Goal: Information Seeking & Learning: Learn about a topic

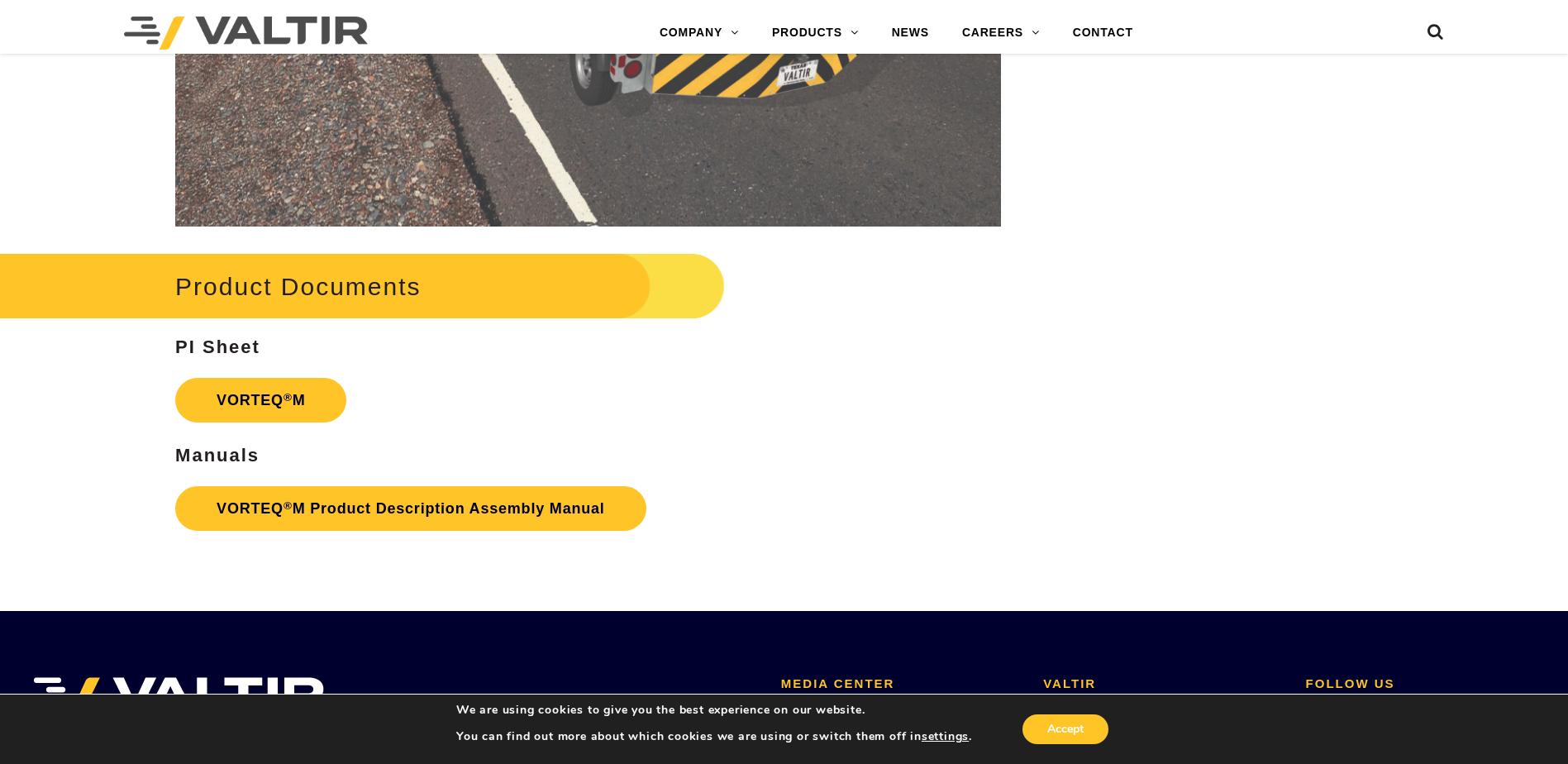
scroll to position [3073, 0]
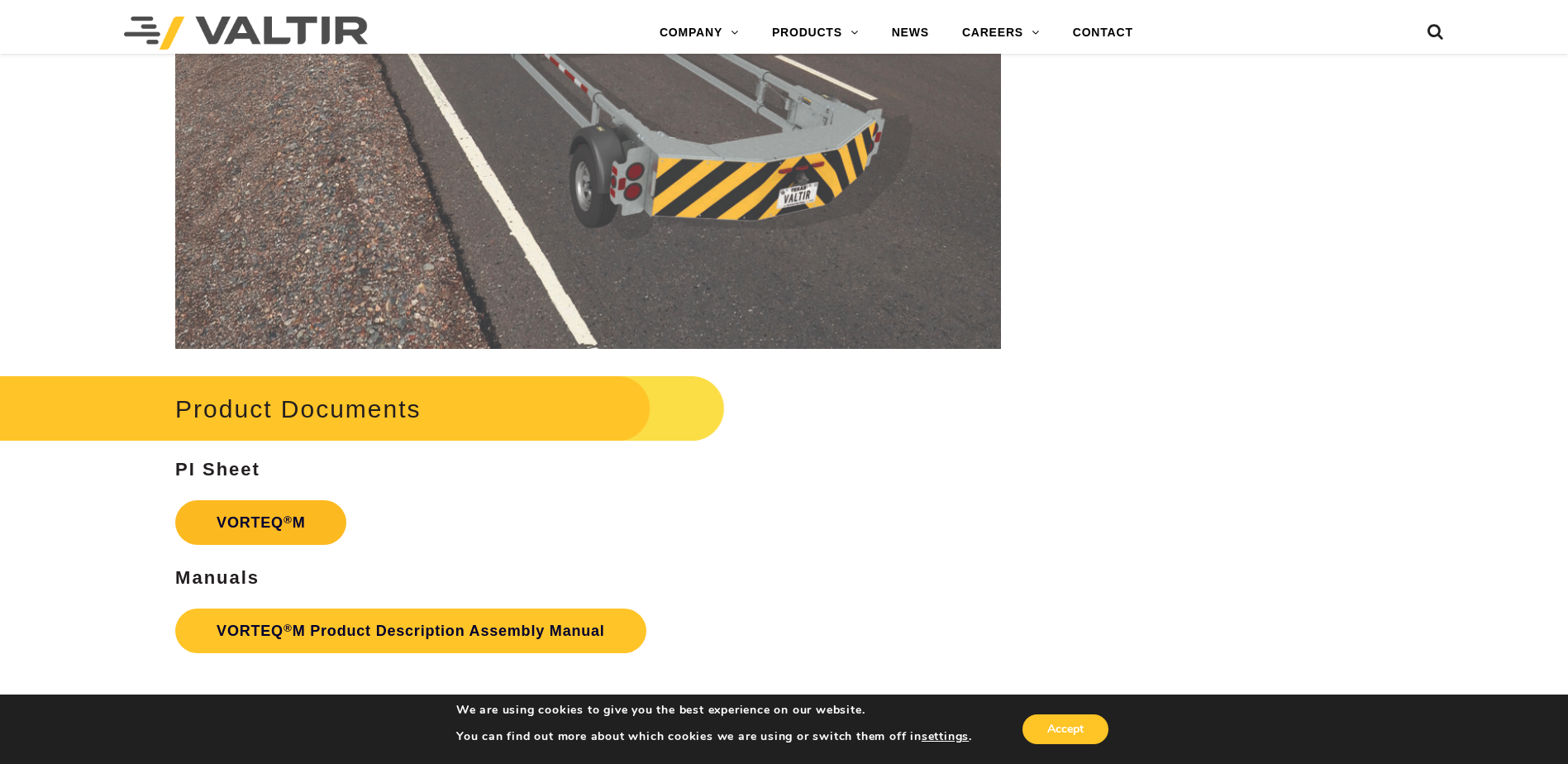
click at [275, 528] on link "VORTEQ ® M" at bounding box center [260, 523] width 171 height 45
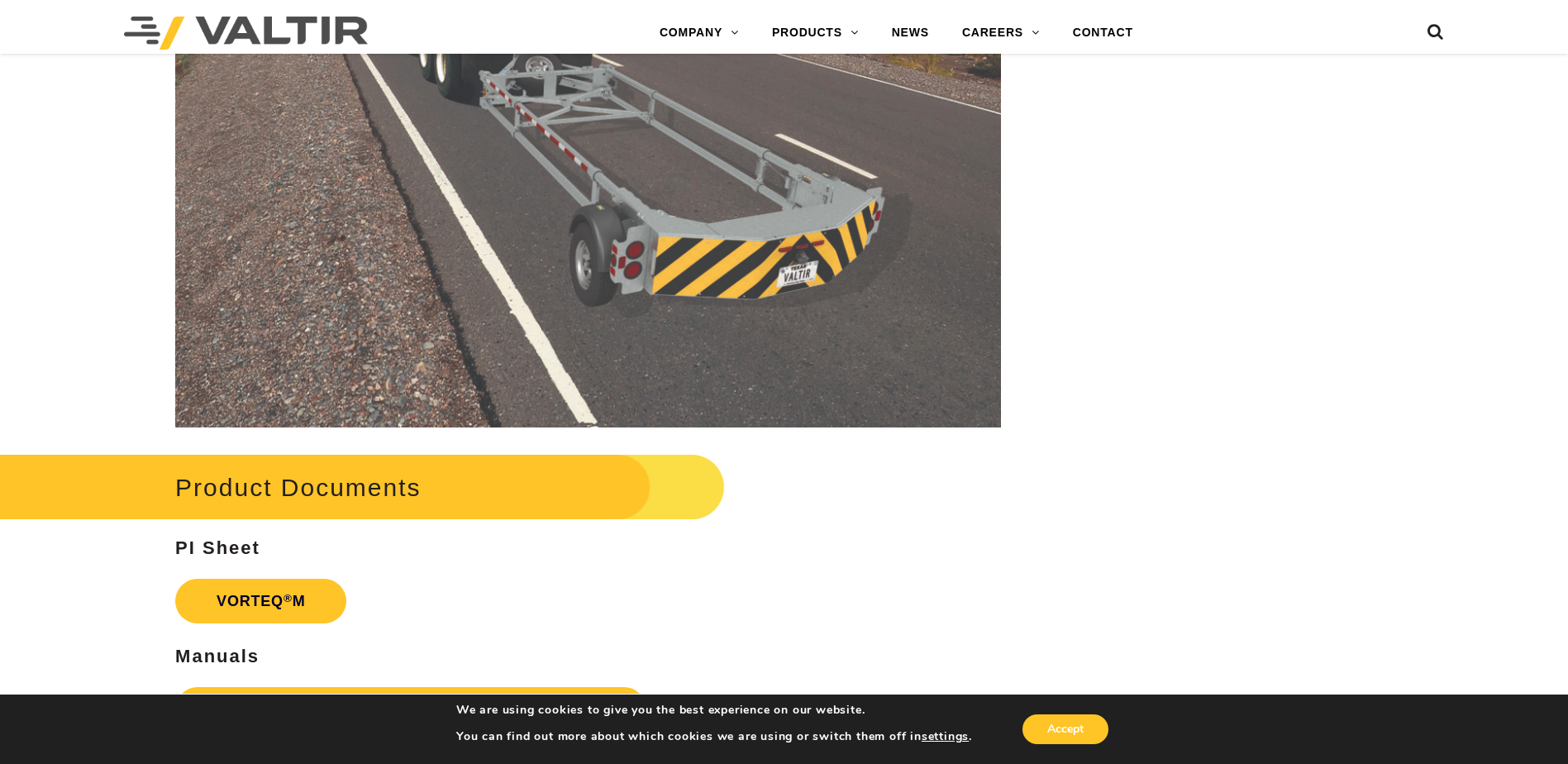
scroll to position [3156, 0]
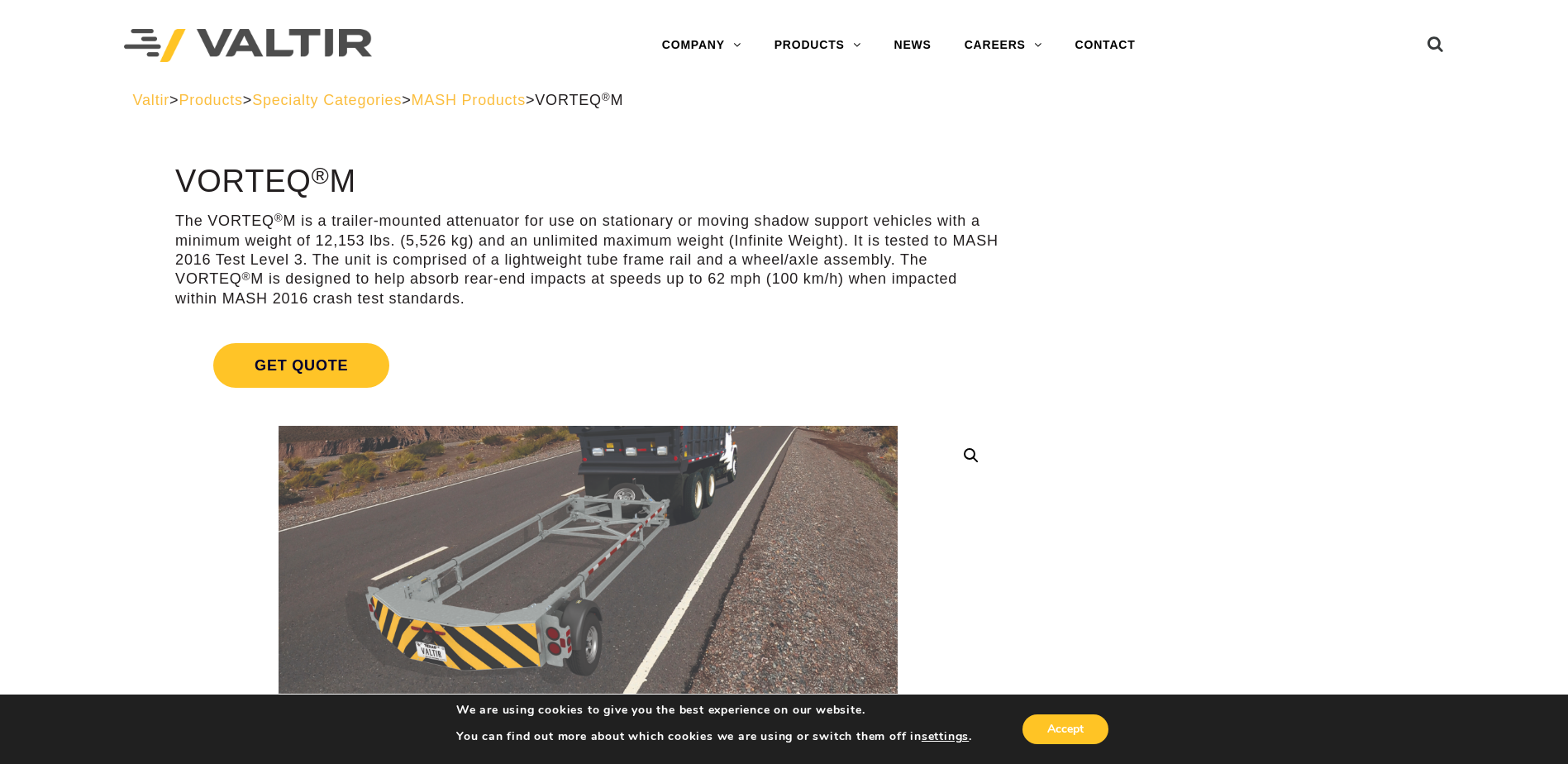
drag, startPoint x: 321, startPoint y: 47, endPoint x: 382, endPoint y: 69, distance: 64.8
click at [321, 47] on img at bounding box center [247, 46] width 248 height 34
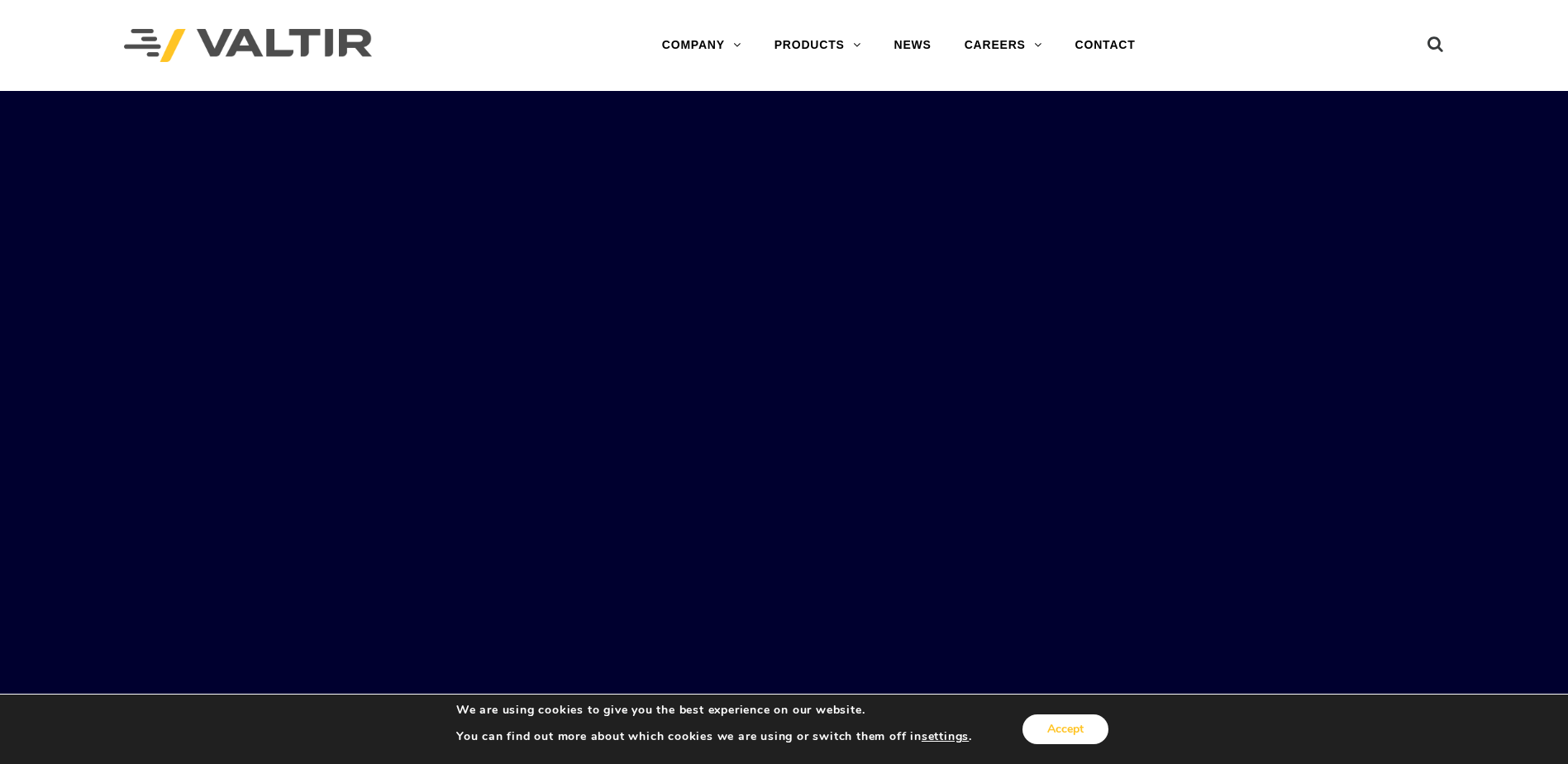
click at [1076, 730] on button "Accept" at bounding box center [1065, 730] width 86 height 30
